Goal: Find specific page/section

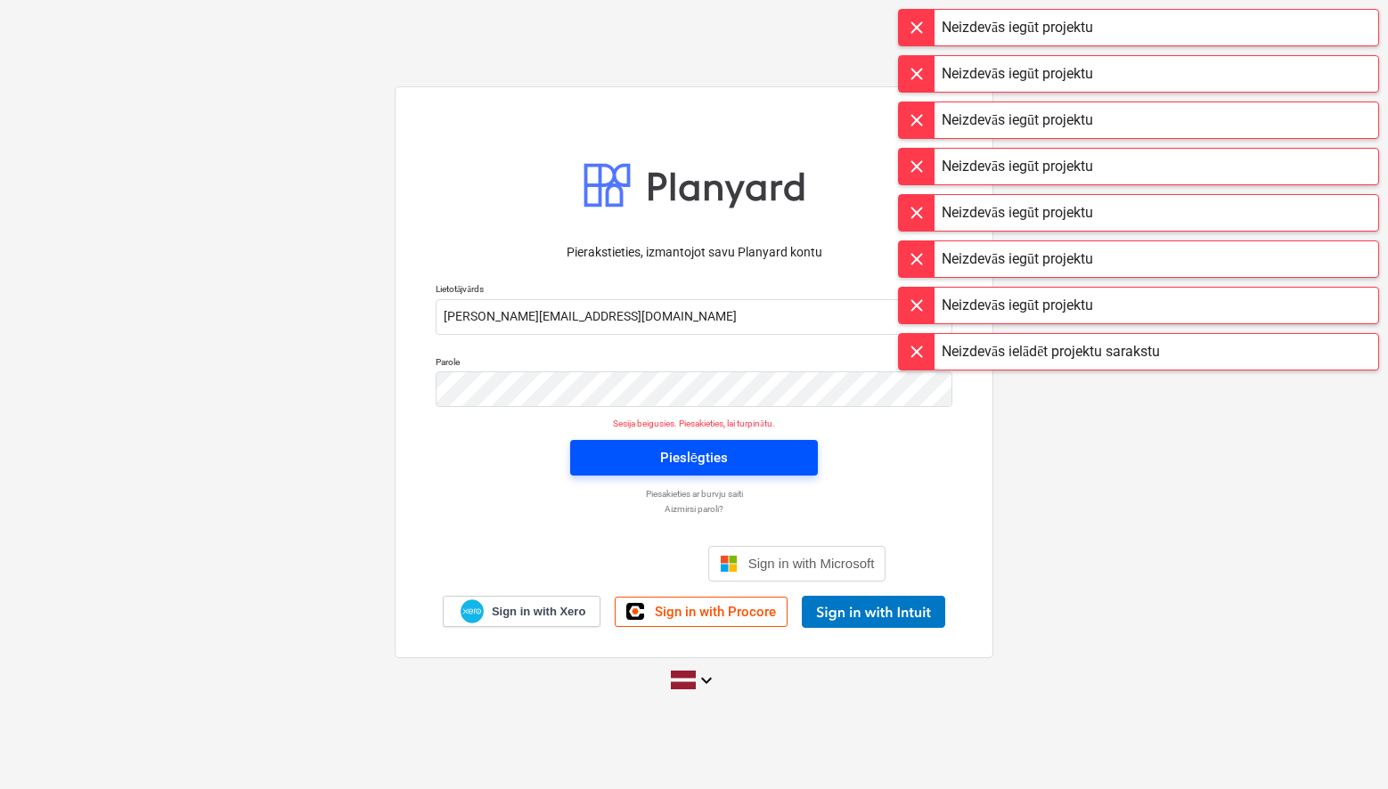
click at [688, 458] on div "Pieslēgties" at bounding box center [694, 457] width 68 height 23
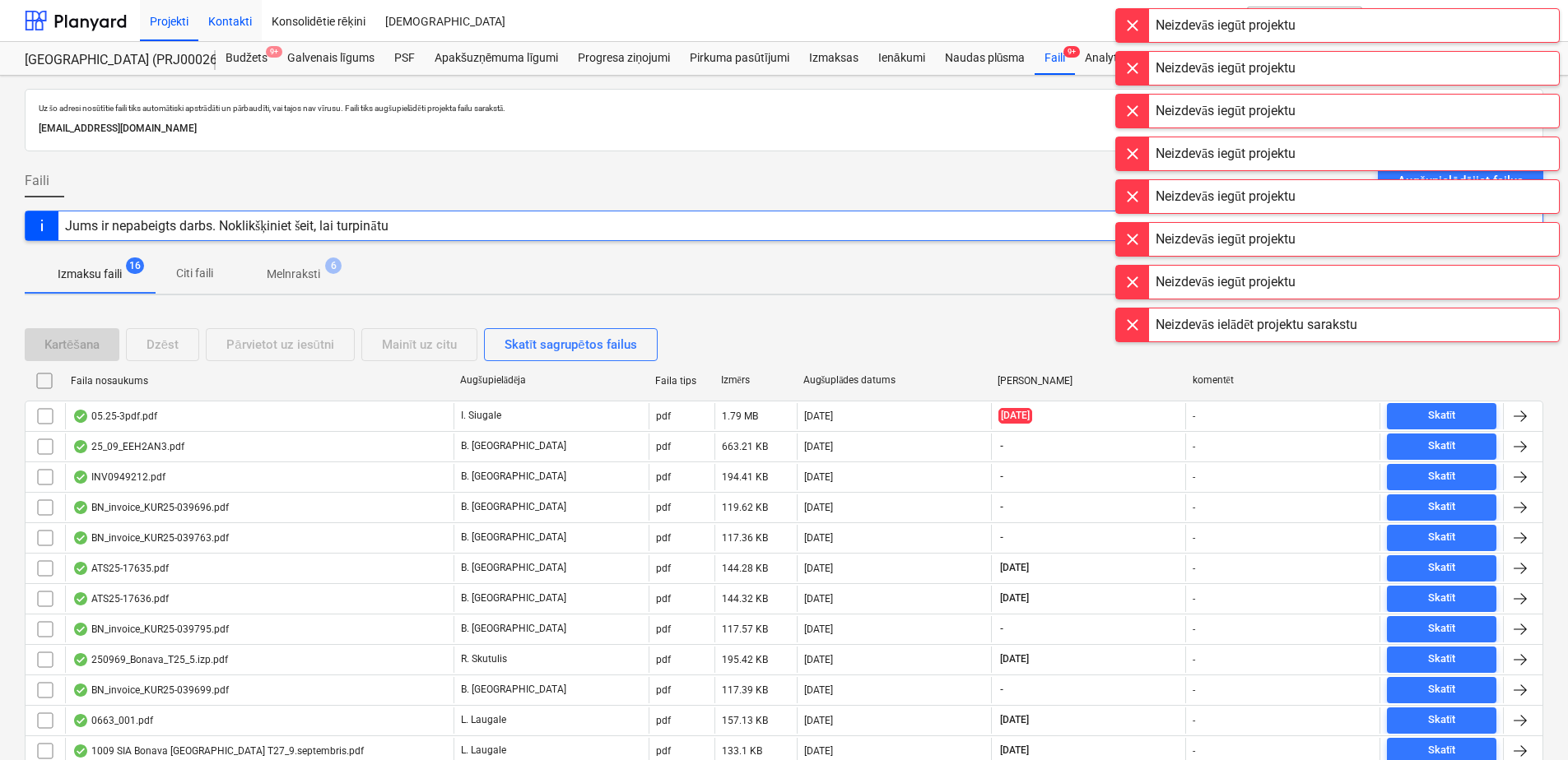
click at [223, 24] on div "Kontakti" at bounding box center [230, 19] width 64 height 42
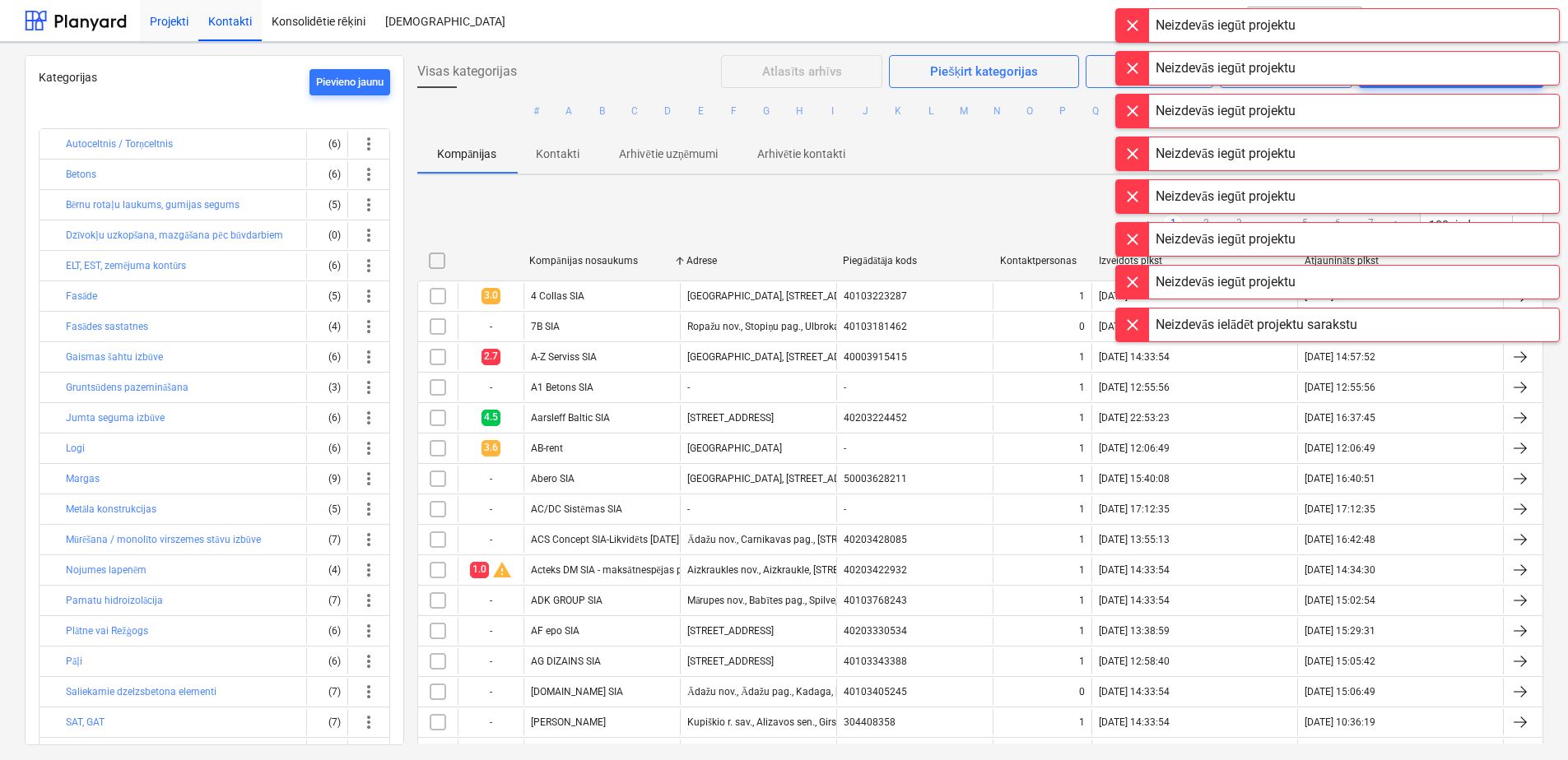
click at [188, 29] on div "Projekti" at bounding box center [168, 19] width 58 height 42
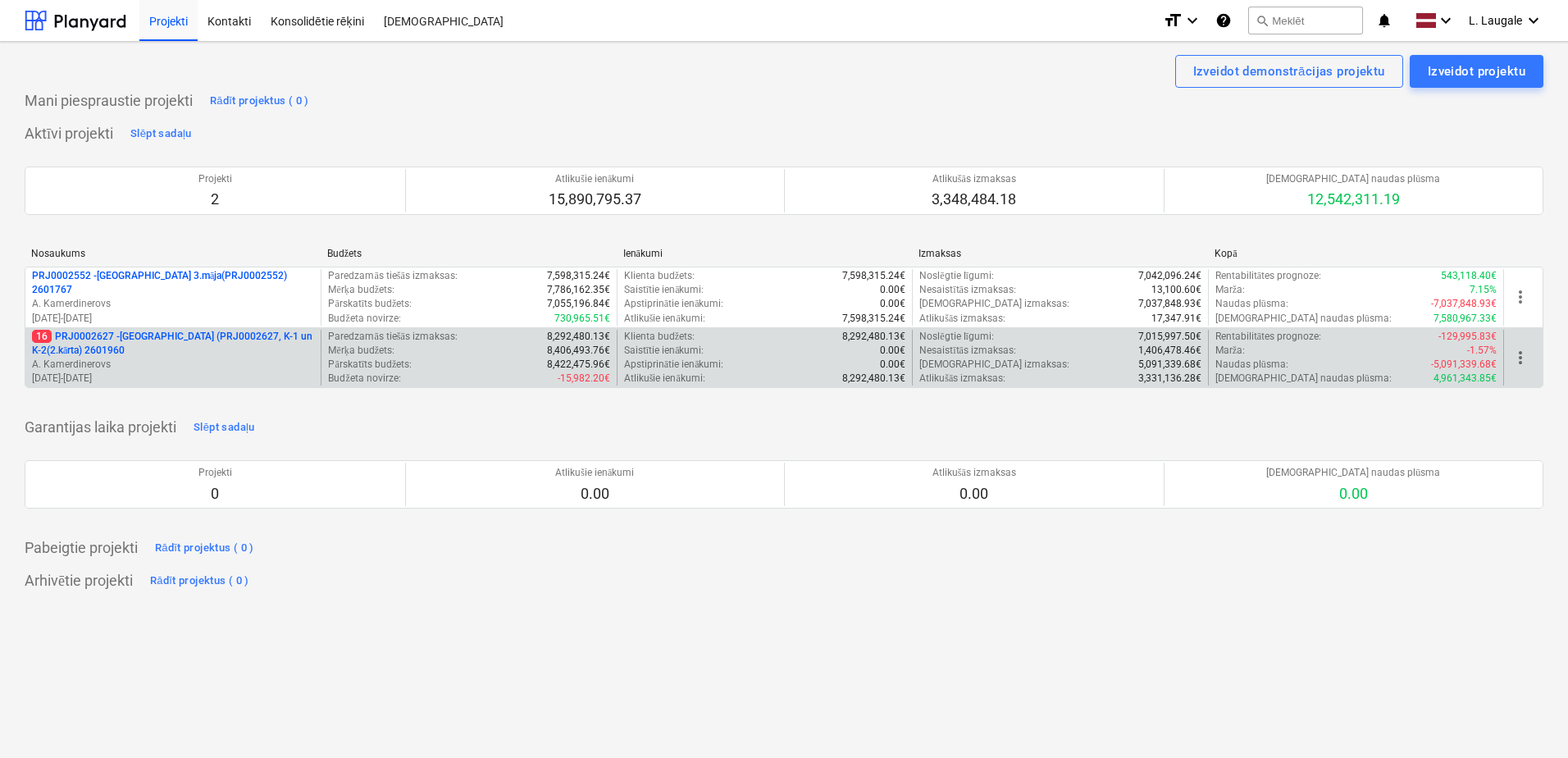
click at [195, 353] on p "16 PRJ0002627 - [GEOGRAPHIC_DATA] (PRJ0002627, K-1 un K-2(2.kārta) 2601960" at bounding box center [173, 344] width 282 height 28
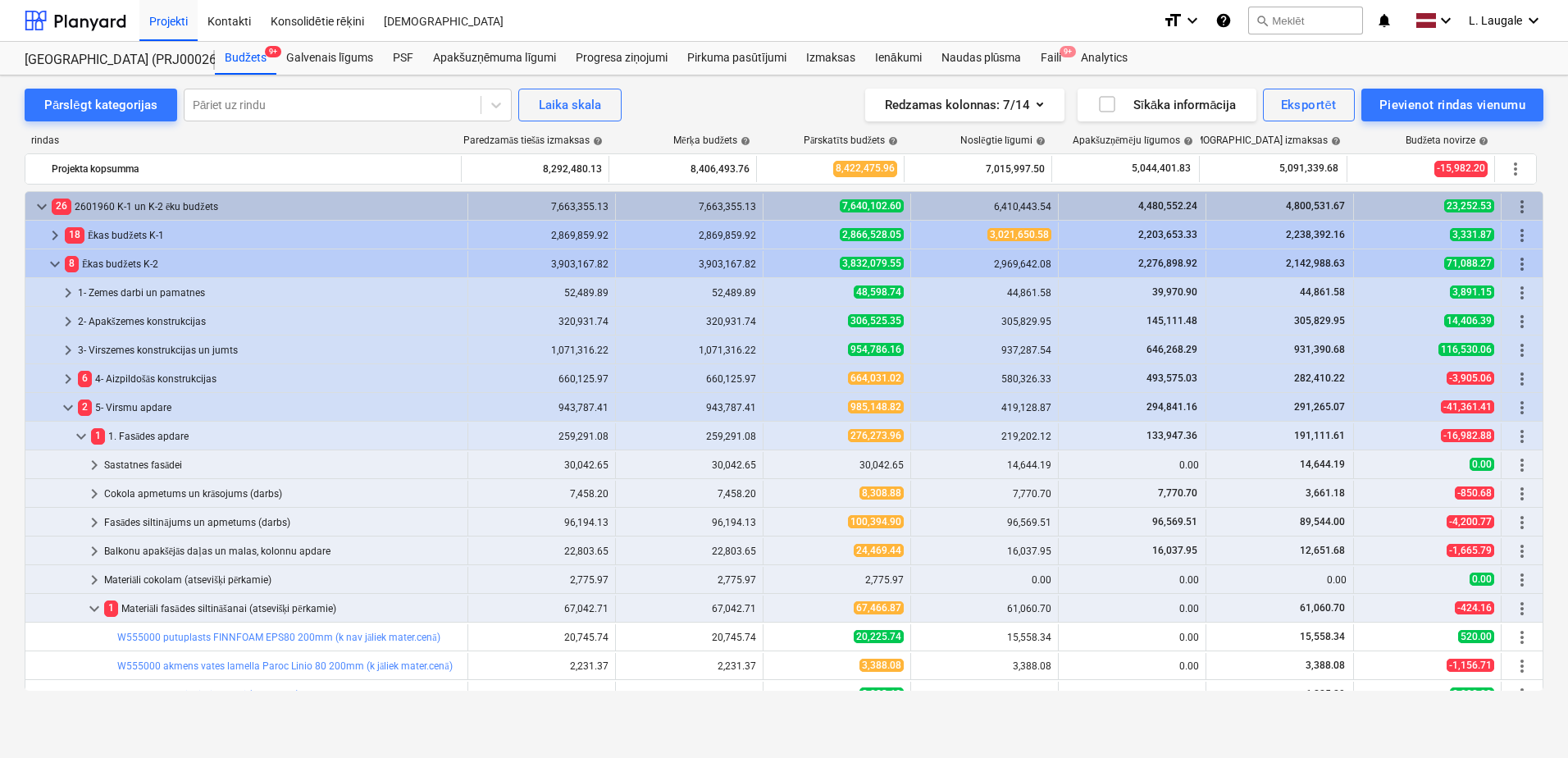
scroll to position [274, 0]
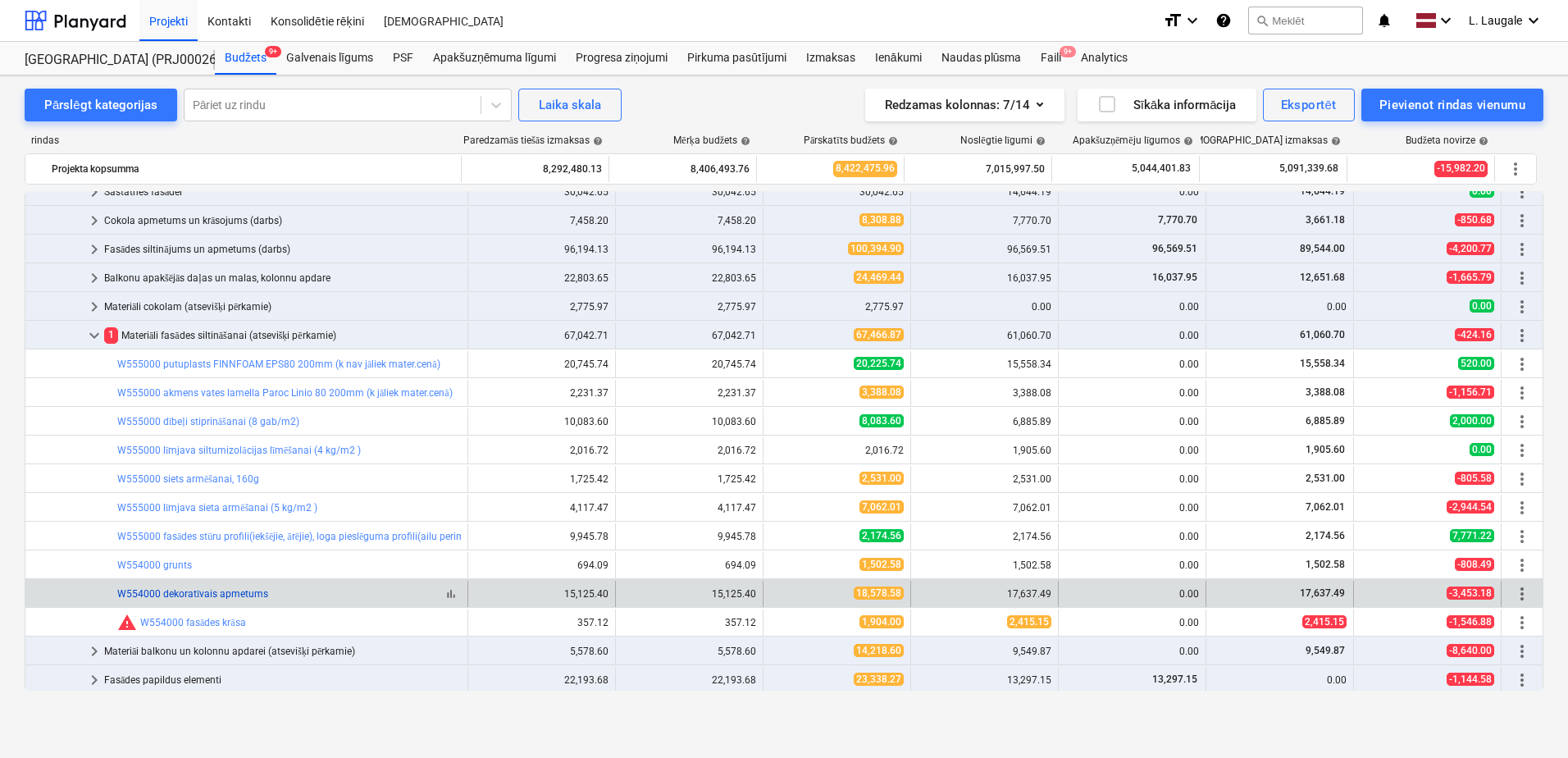
click at [215, 591] on link "W554000 dekoratīvais apmetums" at bounding box center [192, 594] width 151 height 11
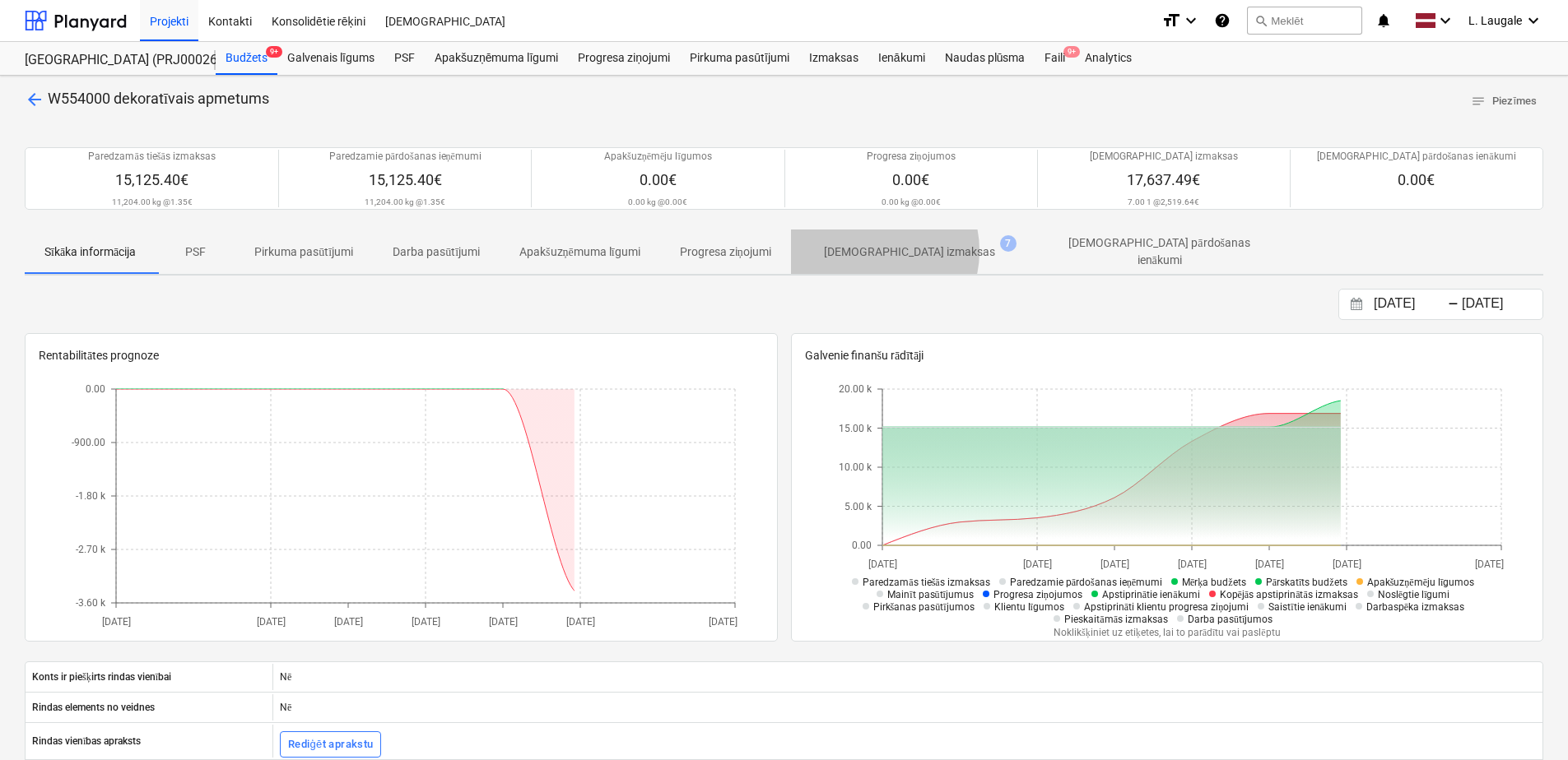
click at [878, 251] on p "[DEMOGRAPHIC_DATA] izmaksas" at bounding box center [909, 252] width 171 height 18
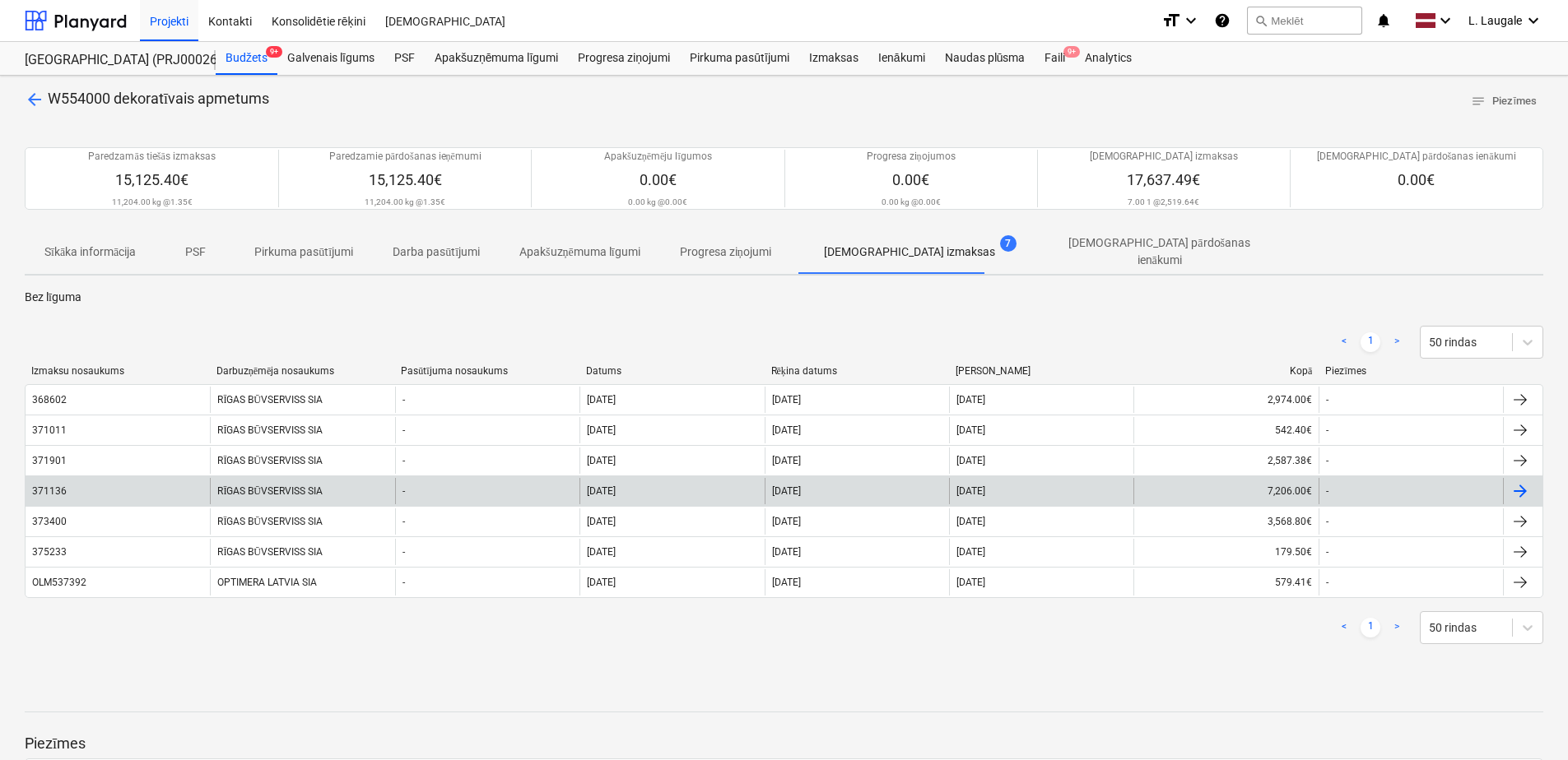
click at [491, 489] on div "-" at bounding box center [488, 491] width 185 height 27
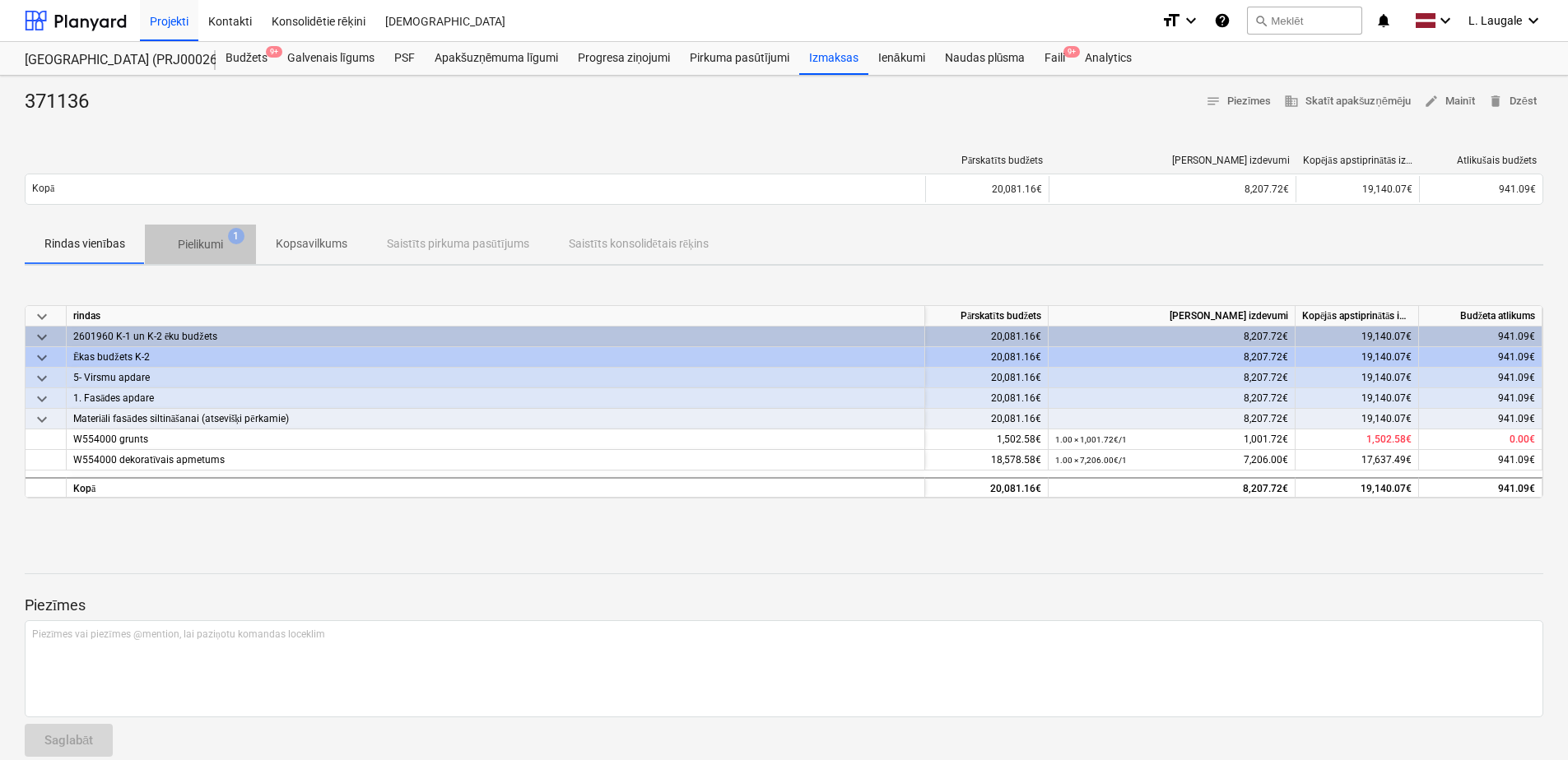
click at [225, 253] on span "Pielikumi 1" at bounding box center [201, 245] width 72 height 18
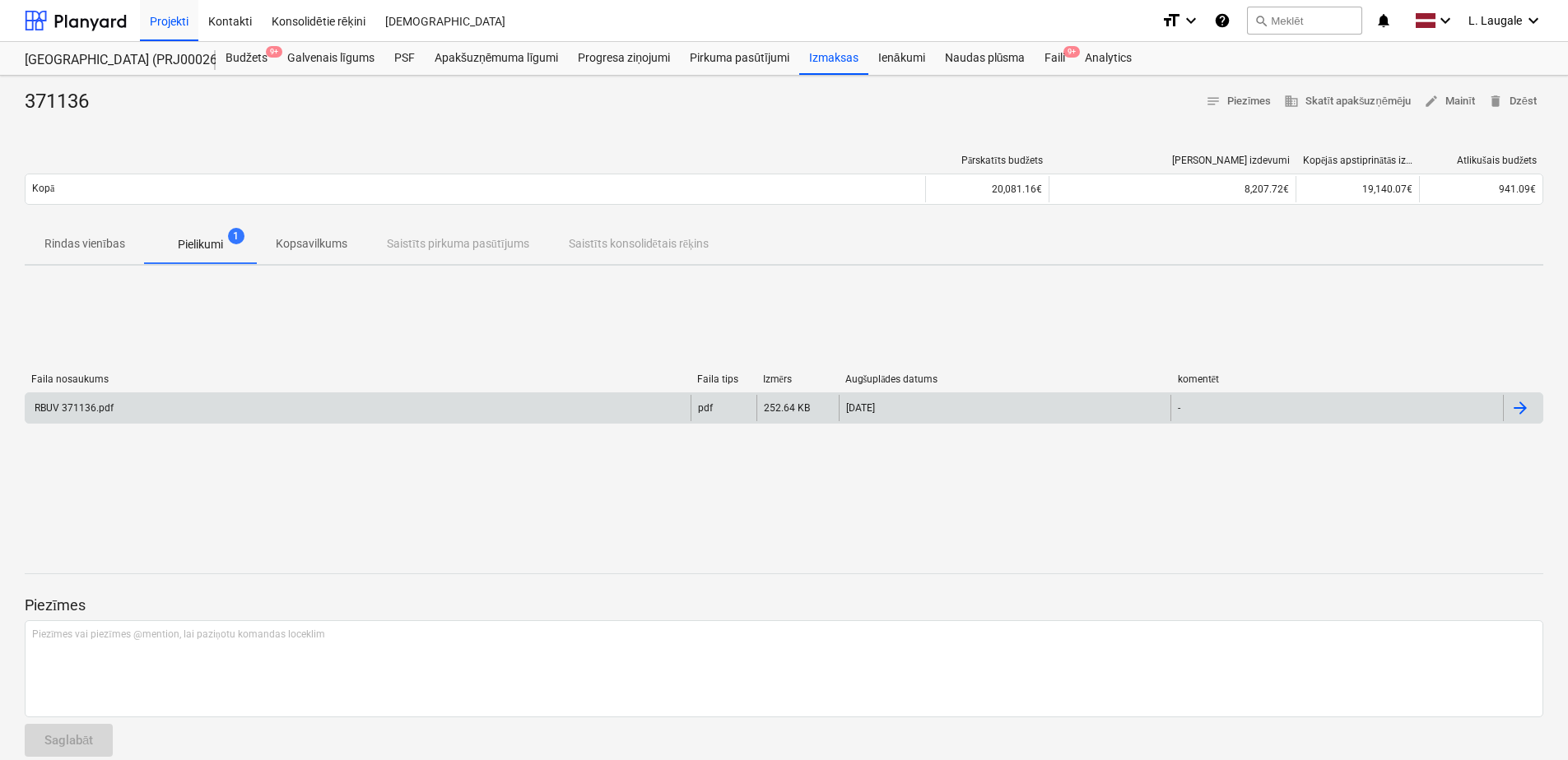
click at [264, 407] on div "RBUV 371136.pdf" at bounding box center [359, 408] width 665 height 27
